Goal: Navigation & Orientation: Understand site structure

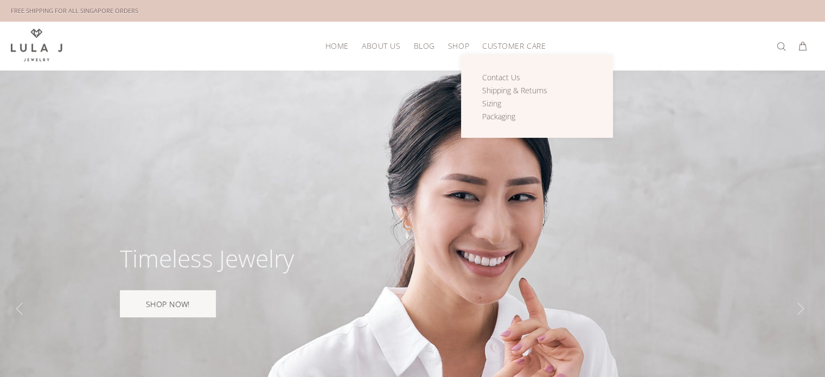
click at [492, 46] on span "CUSTOMER CARE" at bounding box center [513, 46] width 63 height 8
click at [496, 72] on span "Contact Us" at bounding box center [501, 77] width 38 height 10
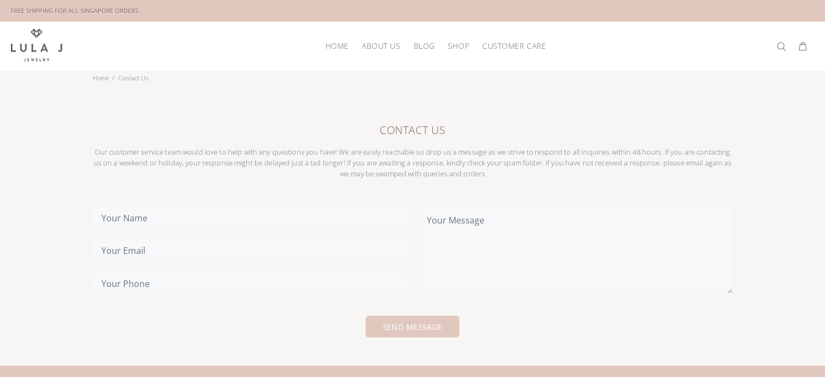
scroll to position [109, 0]
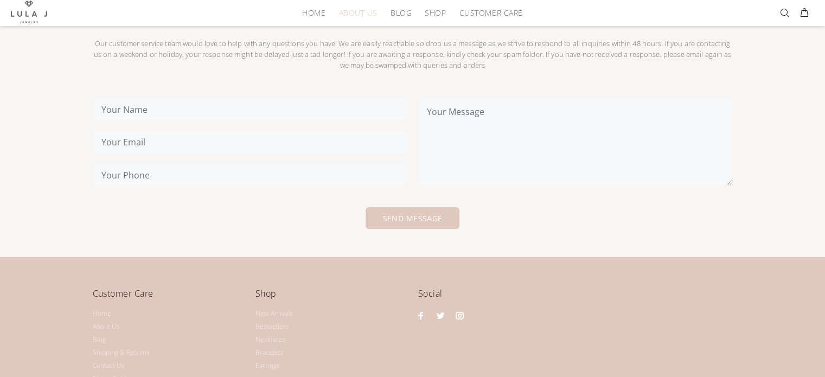
click at [363, 15] on span "ABOUT US" at bounding box center [358, 13] width 39 height 8
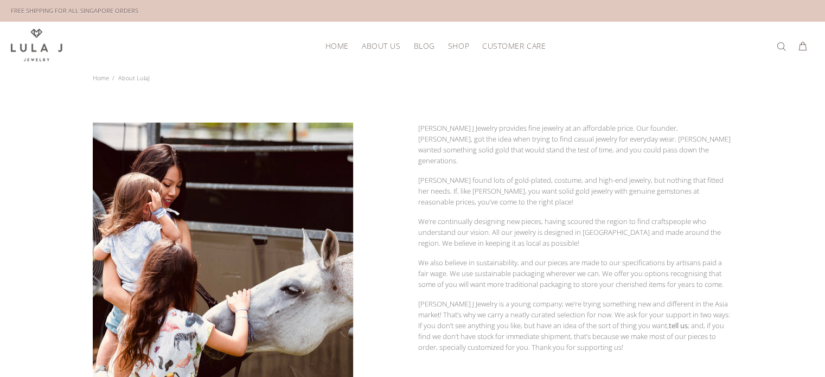
click at [428, 46] on span "BLOG" at bounding box center [423, 46] width 21 height 8
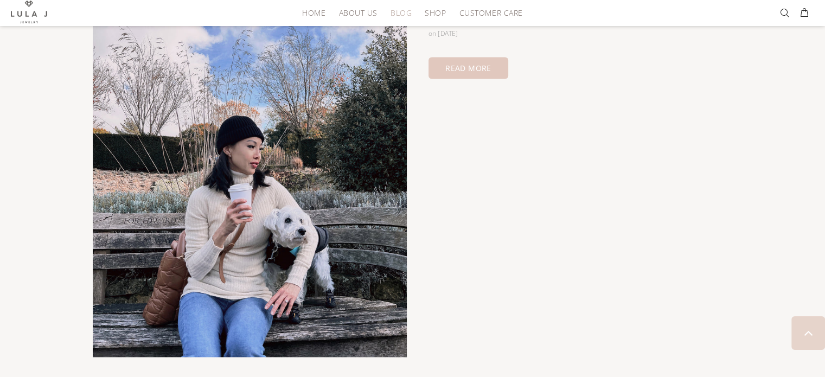
scroll to position [1447, 0]
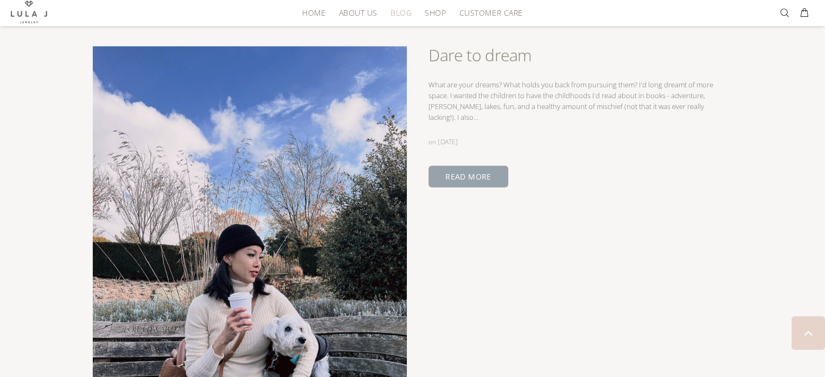
click at [462, 165] on link "READ MORE" at bounding box center [469, 176] width 80 height 22
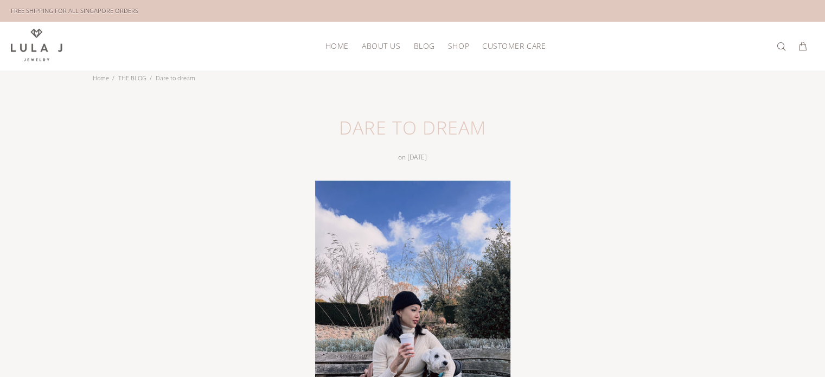
click at [417, 44] on span "BLOG" at bounding box center [423, 46] width 21 height 8
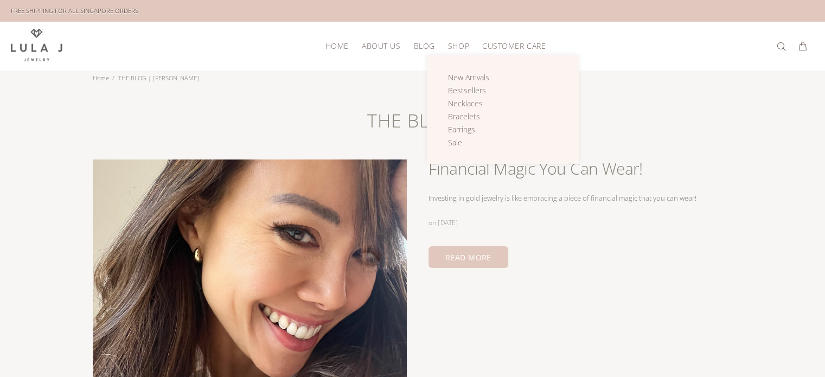
click at [460, 44] on span "SHOP" at bounding box center [458, 46] width 21 height 8
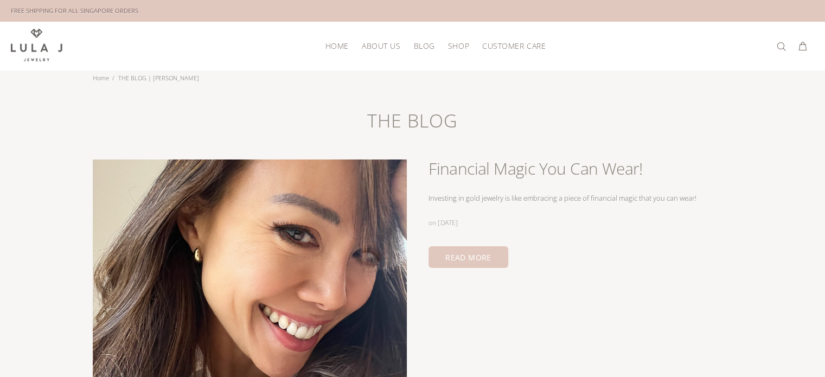
click at [394, 43] on span "ABOUT US" at bounding box center [381, 46] width 39 height 8
